Goal: Task Accomplishment & Management: Complete application form

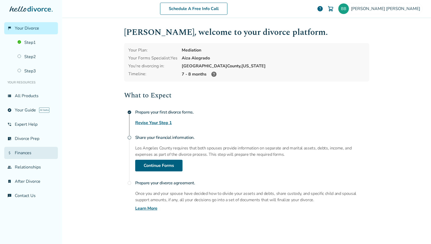
click at [22, 156] on link "attach_money Finances" at bounding box center [31, 153] width 54 height 12
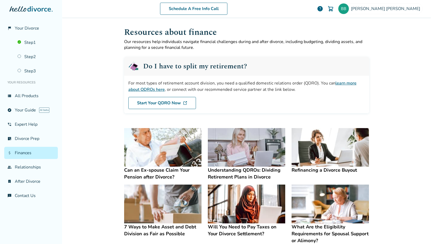
click at [236, 212] on img at bounding box center [246, 204] width 77 height 39
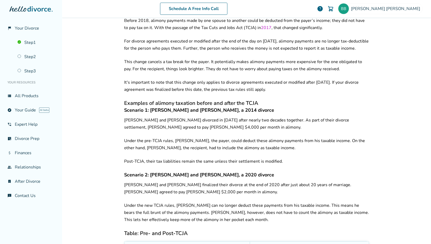
scroll to position [185, 0]
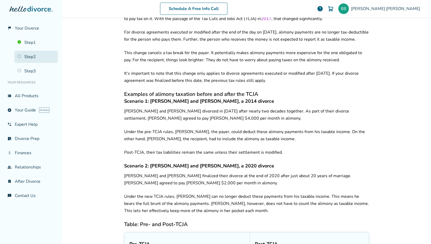
click at [40, 55] on link "Step 2" at bounding box center [36, 57] width 44 height 12
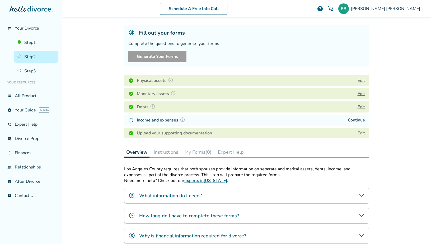
click at [82, 94] on div "Schedule A Free Info Call Bridget Berg help Schedule A Free Call Bridget Berg b…" at bounding box center [246, 122] width 369 height 244
click at [28, 97] on link "view_list All Products" at bounding box center [31, 96] width 54 height 12
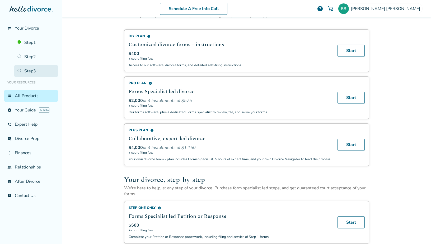
click at [30, 75] on link "Step 3" at bounding box center [36, 71] width 44 height 12
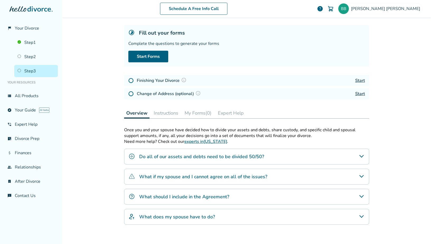
click at [360, 157] on icon "Do all of our assets and debts need to be divided 50/50?" at bounding box center [361, 156] width 4 height 3
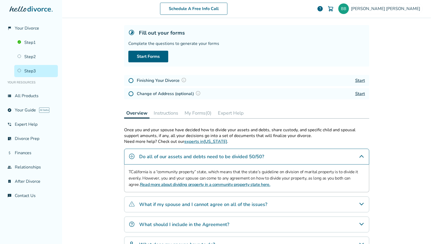
click at [38, 72] on link "Step 3" at bounding box center [36, 71] width 44 height 12
click at [359, 79] on link "Start" at bounding box center [360, 81] width 10 height 6
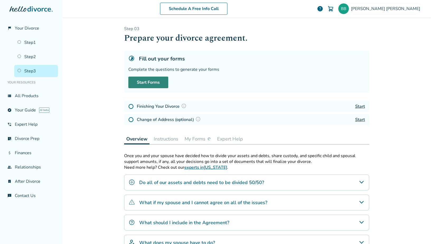
click at [158, 83] on link "Start Forms" at bounding box center [148, 83] width 40 height 12
click at [152, 81] on link "Start Forms" at bounding box center [148, 83] width 40 height 12
